Goal: Task Accomplishment & Management: Manage account settings

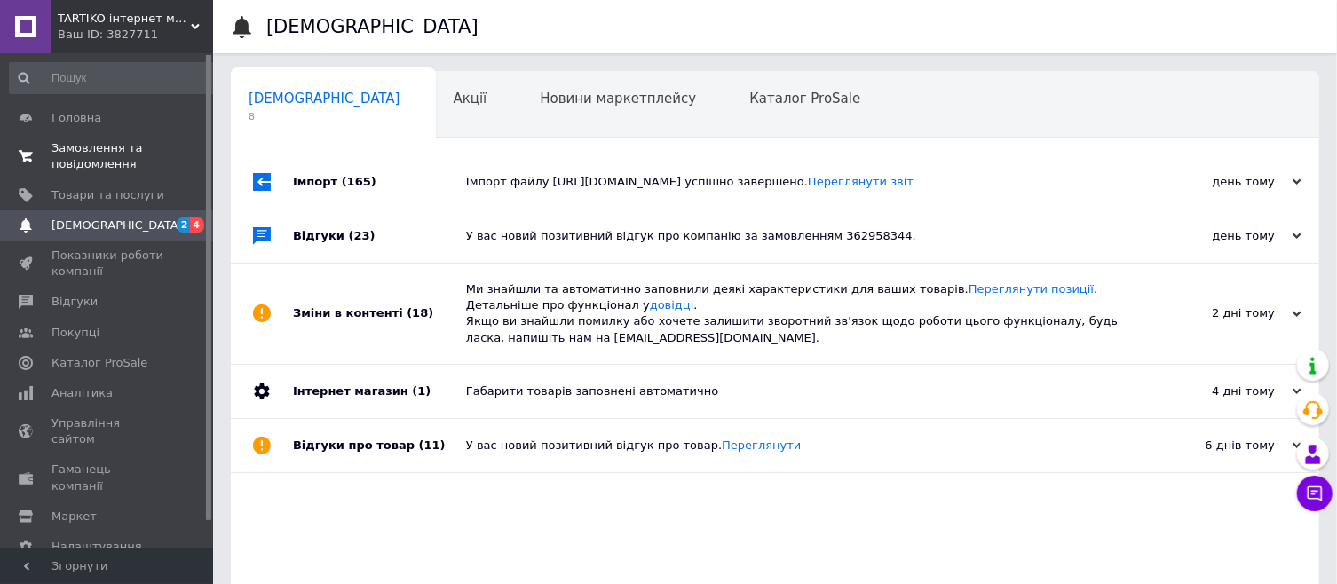
click at [80, 160] on span "Замовлення та повідомлення" at bounding box center [107, 156] width 113 height 32
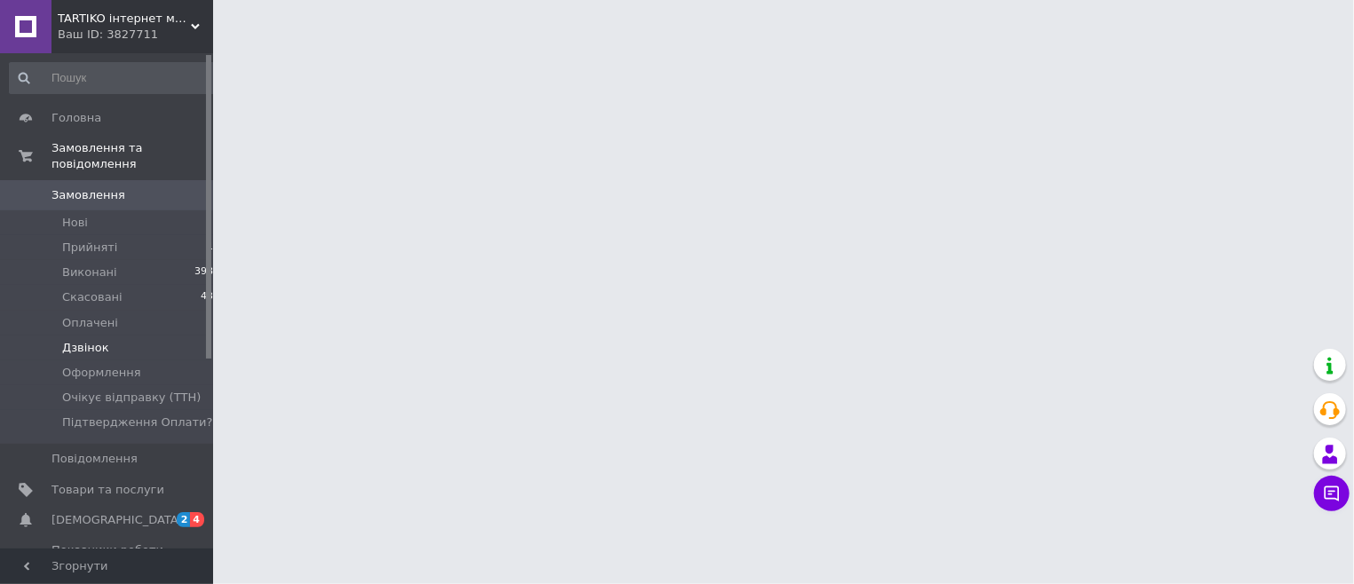
click at [88, 340] on span "Дзвінок" at bounding box center [85, 348] width 47 height 16
click at [94, 365] on span "Оформлення" at bounding box center [101, 373] width 79 height 16
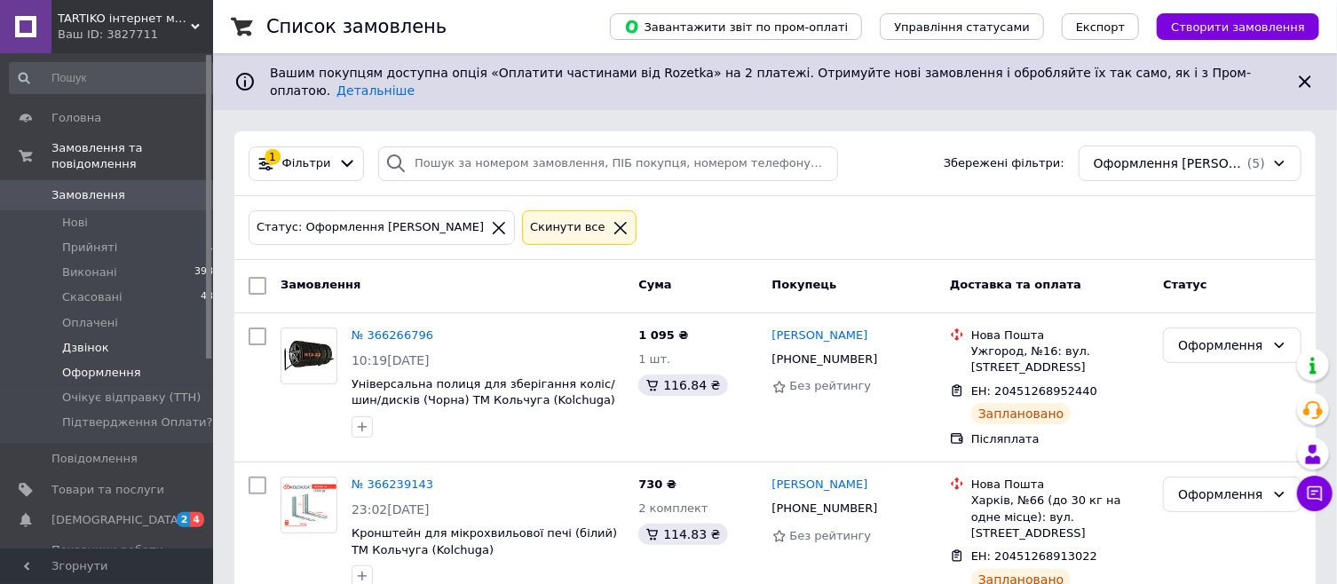
click at [104, 336] on li "Дзвінок 1" at bounding box center [115, 348] width 230 height 25
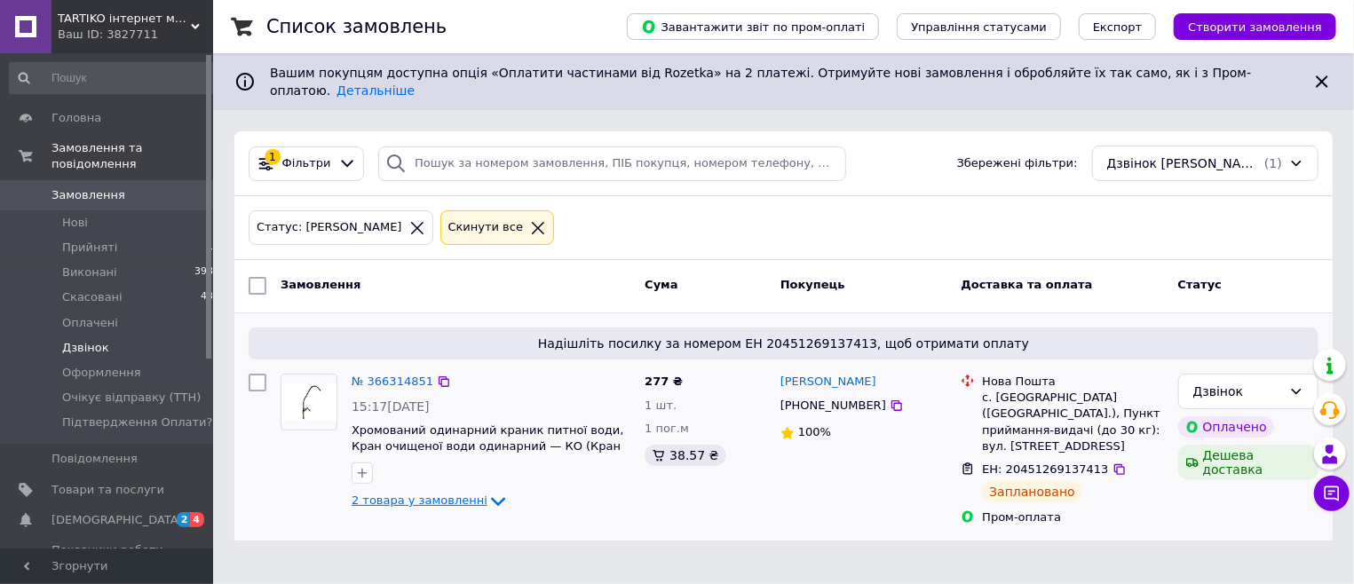
click at [487, 491] on icon at bounding box center [497, 501] width 21 height 21
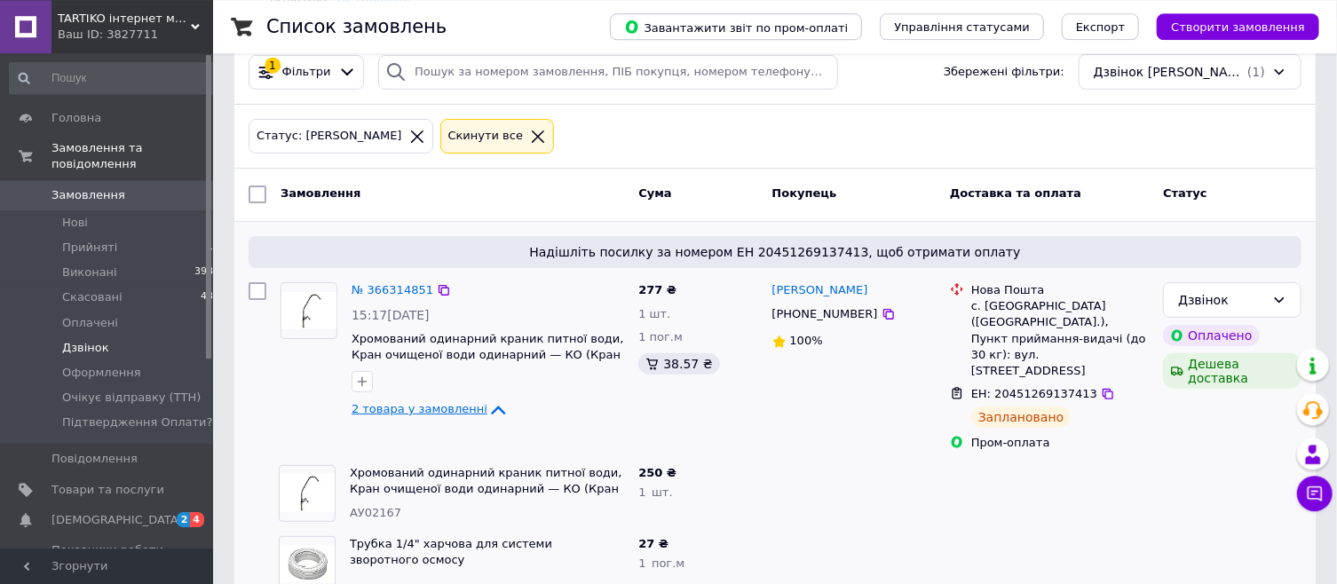
scroll to position [92, 0]
click at [360, 282] on link "№ 366314851" at bounding box center [392, 288] width 82 height 13
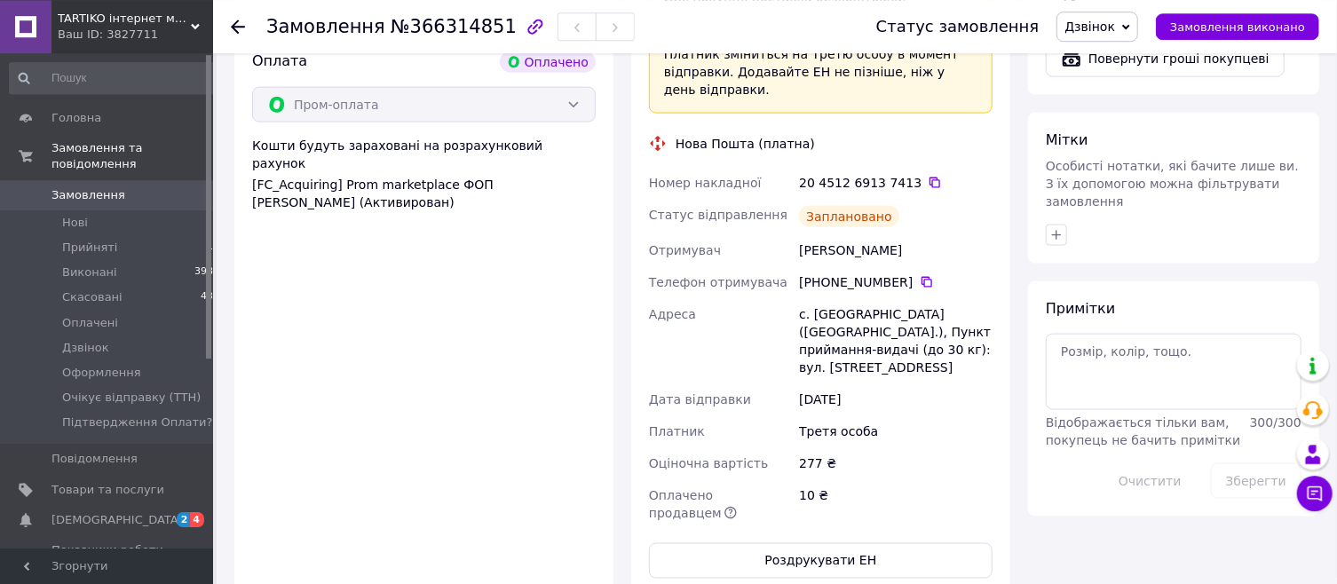
scroll to position [1524, 0]
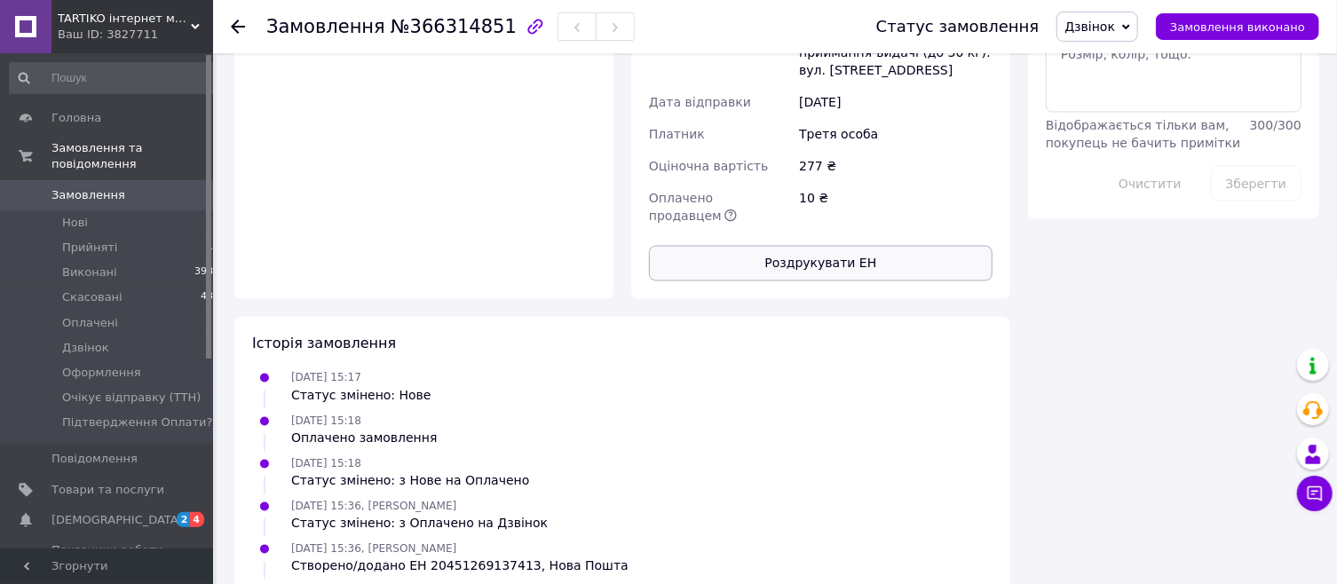
click at [815, 246] on button "Роздрукувати ЕН" at bounding box center [820, 264] width 343 height 36
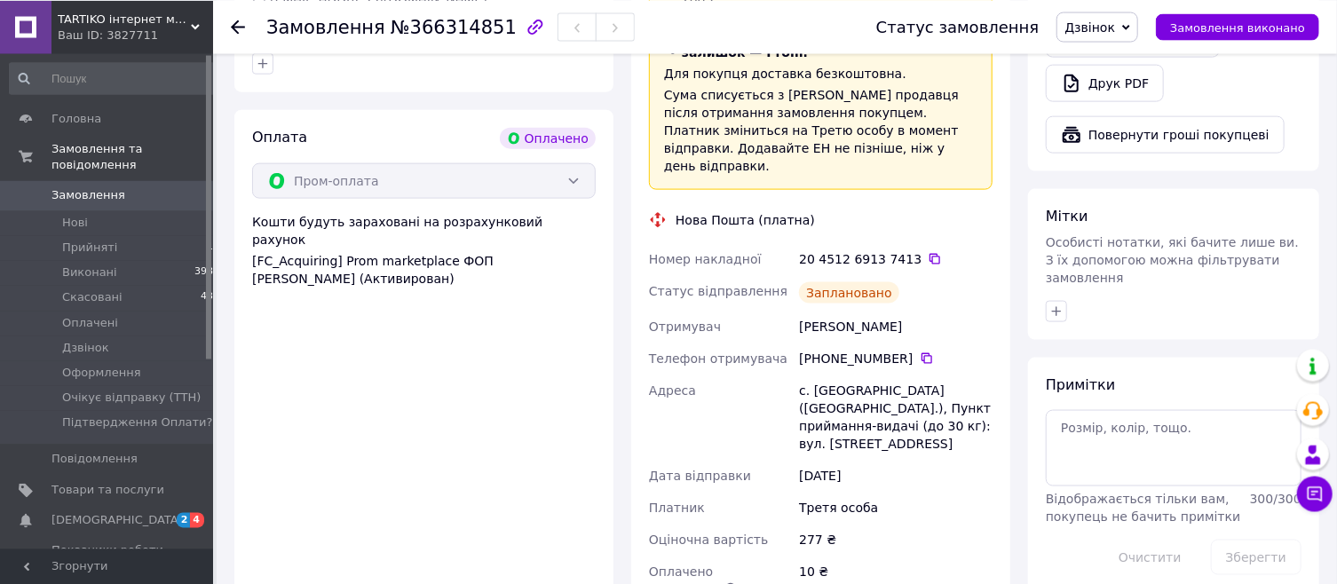
scroll to position [1143, 0]
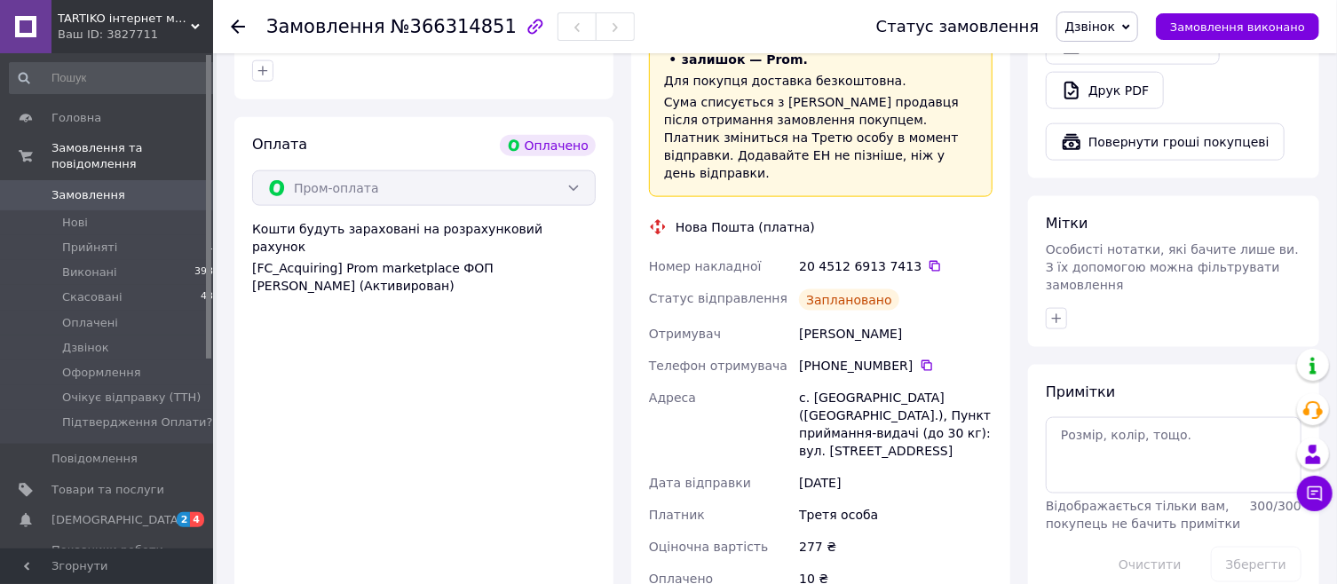
click at [1130, 25] on icon at bounding box center [1126, 27] width 8 height 8
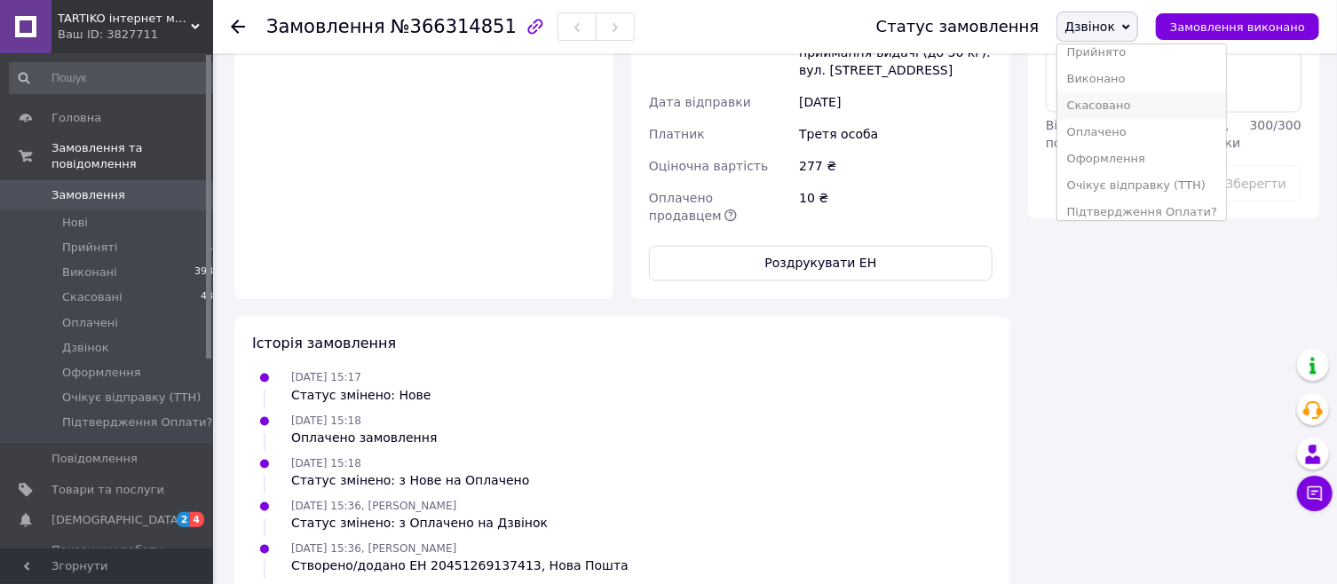
scroll to position [0, 0]
drag, startPoint x: 1248, startPoint y: 400, endPoint x: 1195, endPoint y: 312, distance: 102.7
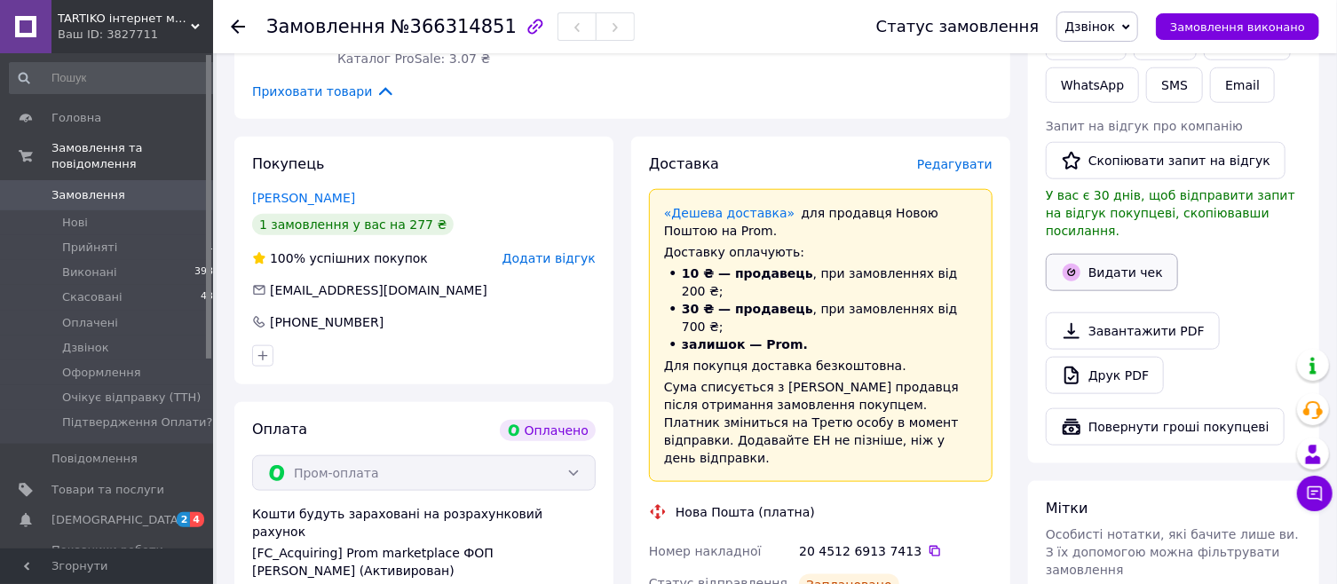
scroll to position [667, 0]
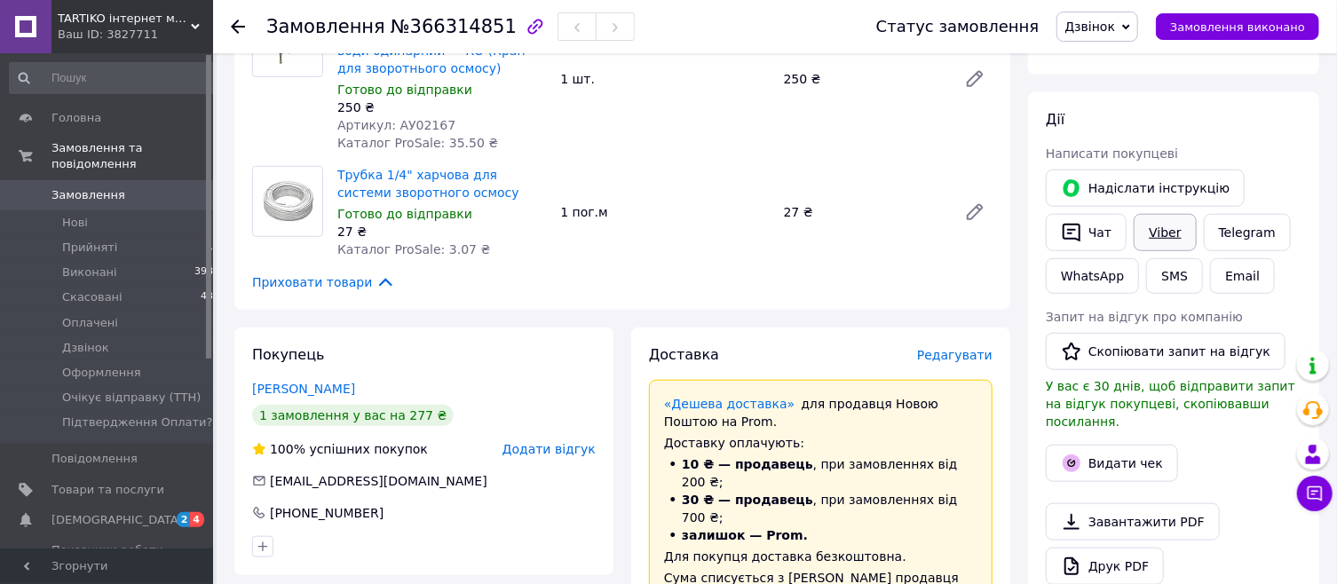
click at [1171, 233] on link "Viber" at bounding box center [1164, 232] width 62 height 37
click at [1107, 28] on span "Дзвінок" at bounding box center [1089, 27] width 51 height 14
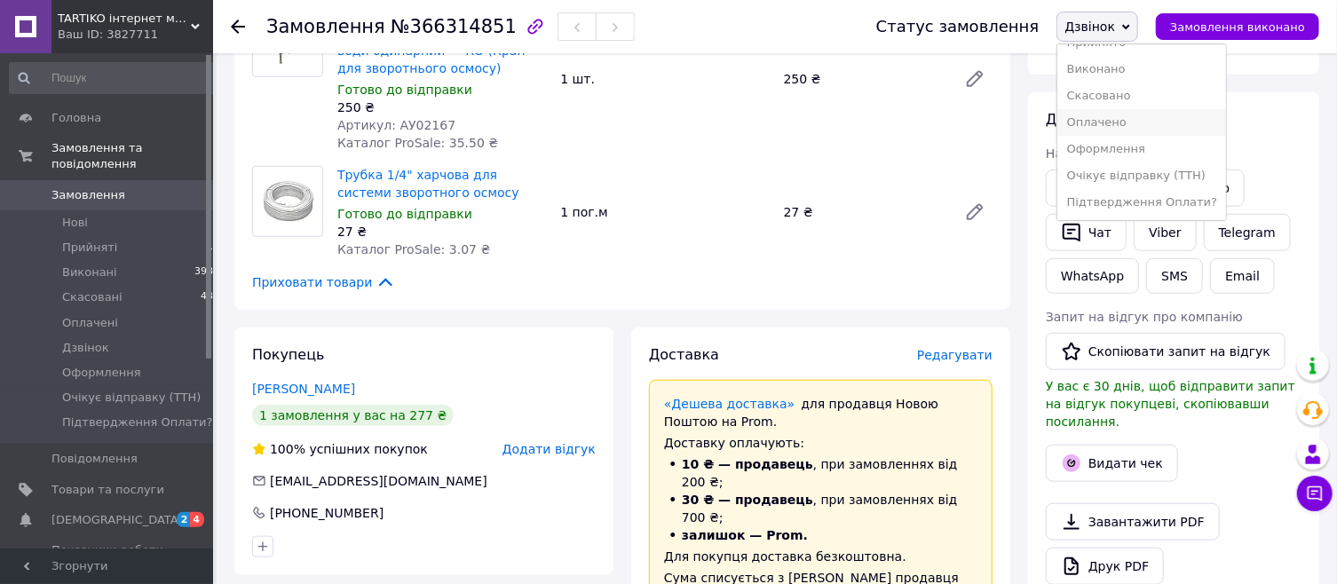
scroll to position [36, 0]
click at [1118, 162] on li "Очікує відправку (ТТН)" at bounding box center [1141, 175] width 168 height 27
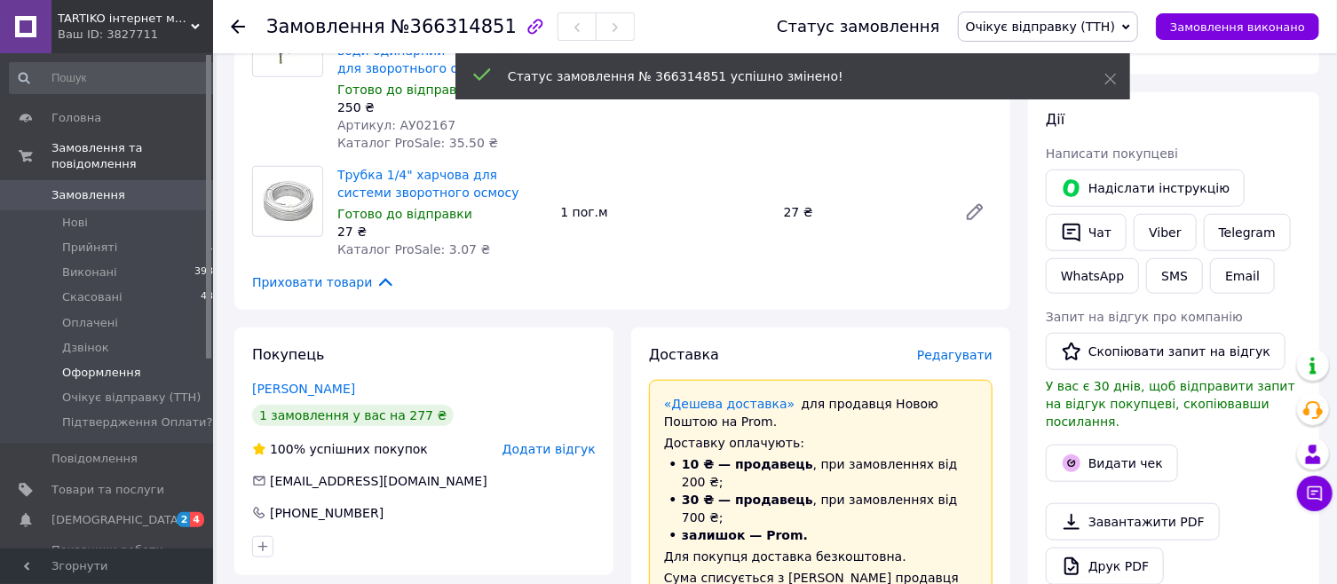
click at [102, 365] on span "Оформлення" at bounding box center [101, 373] width 79 height 16
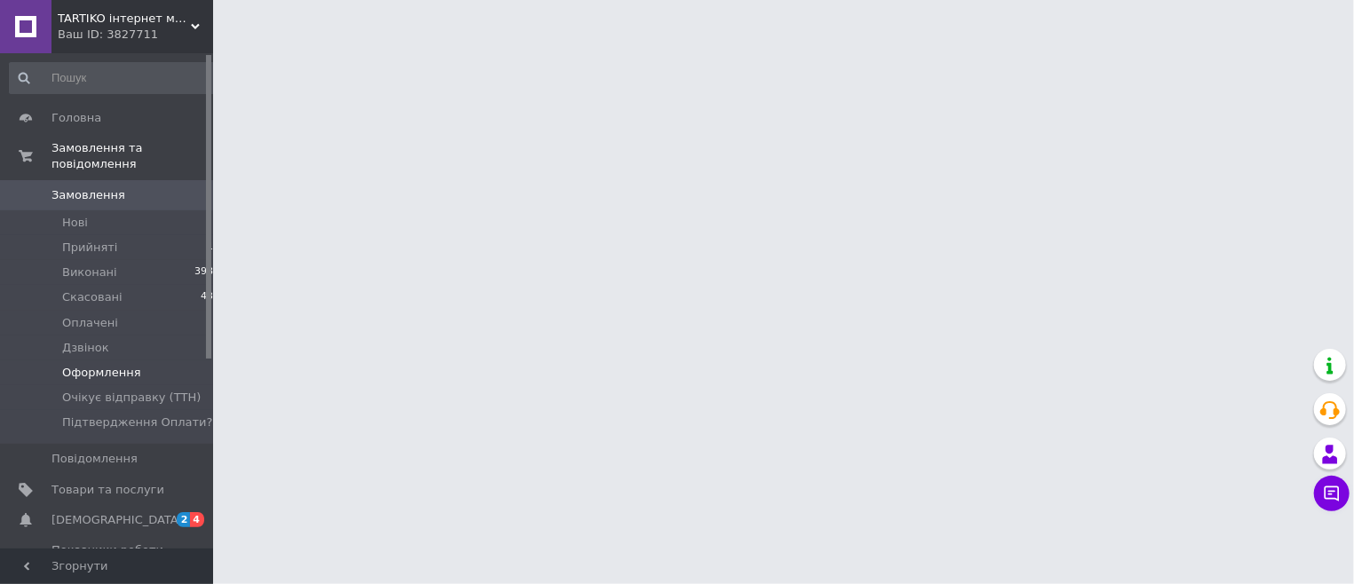
click at [115, 365] on span "Оформлення" at bounding box center [101, 373] width 79 height 16
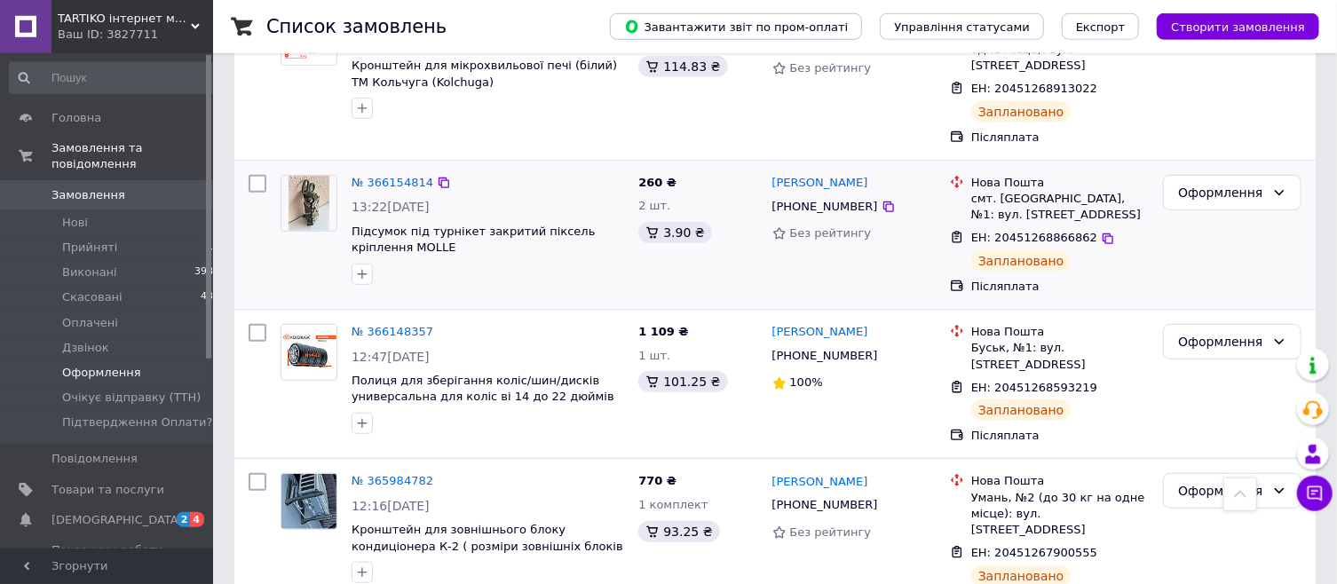
scroll to position [483, 0]
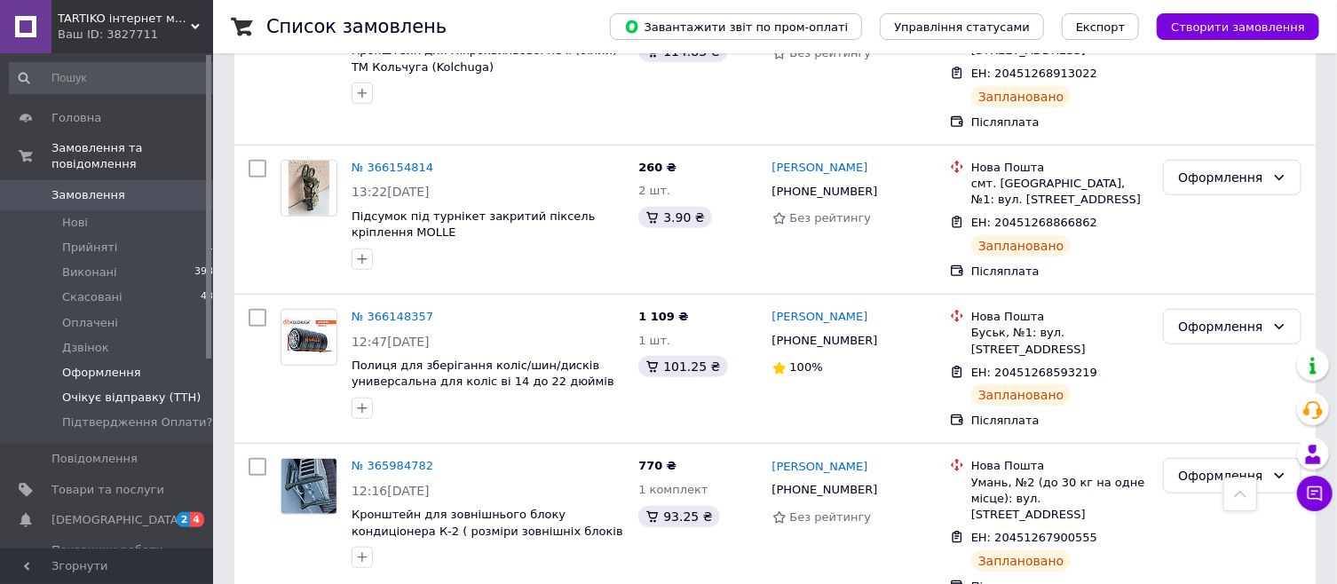
click at [134, 390] on span "Очікує відправку (ТТН)" at bounding box center [131, 398] width 138 height 16
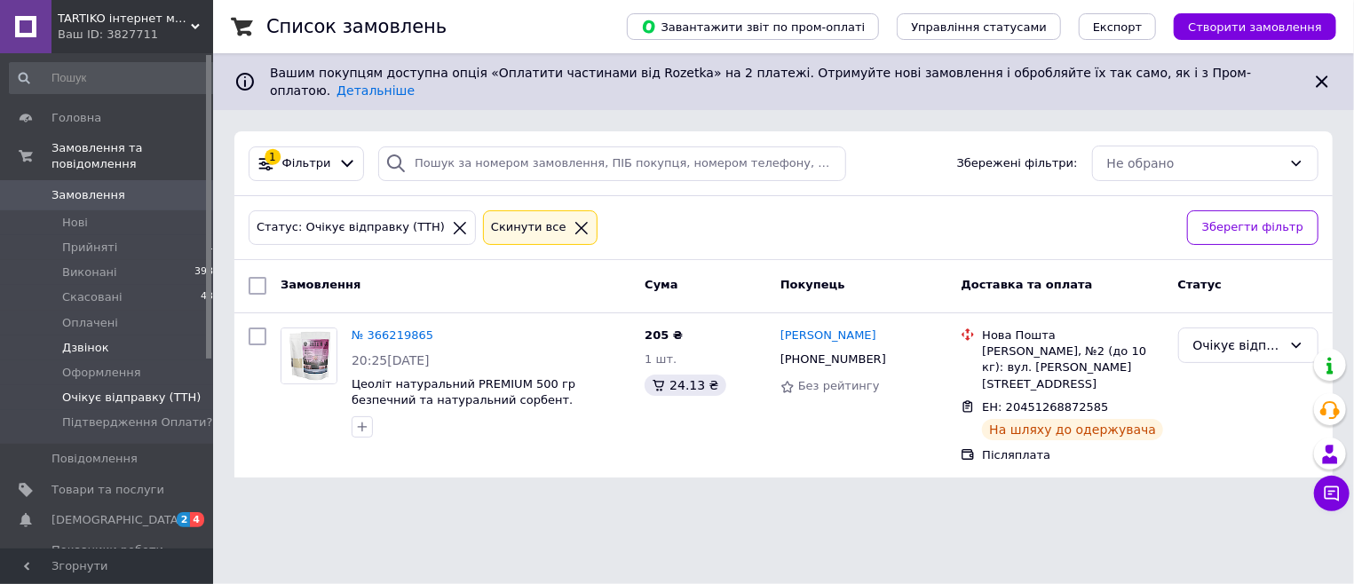
click at [73, 340] on span "Дзвінок" at bounding box center [85, 348] width 47 height 16
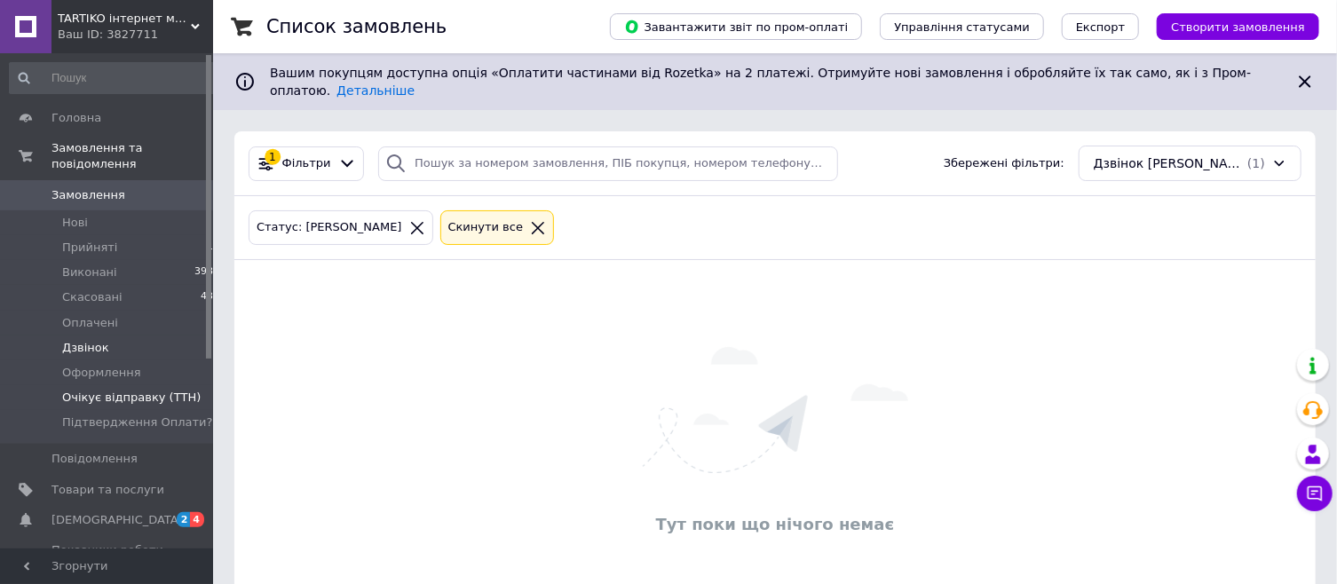
click at [92, 390] on span "Очікує відправку (ТТН)" at bounding box center [131, 398] width 138 height 16
